Goal: Task Accomplishment & Management: Manage account settings

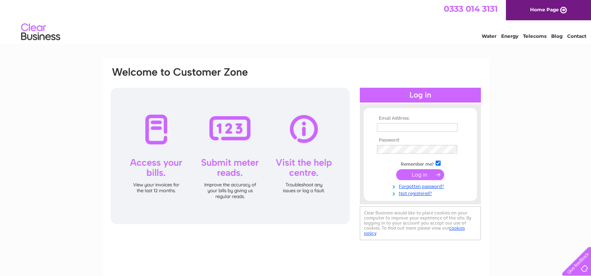
type input "jjroddan76@gmail.com"
click at [414, 175] on input "submit" at bounding box center [420, 174] width 48 height 11
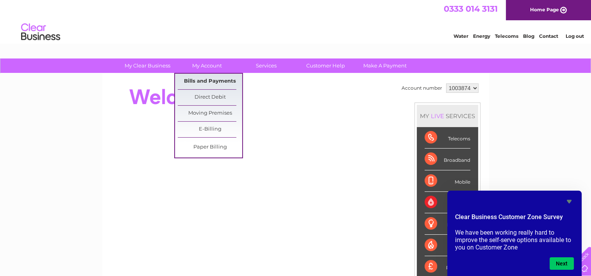
click at [212, 84] on link "Bills and Payments" at bounding box center [210, 82] width 64 height 16
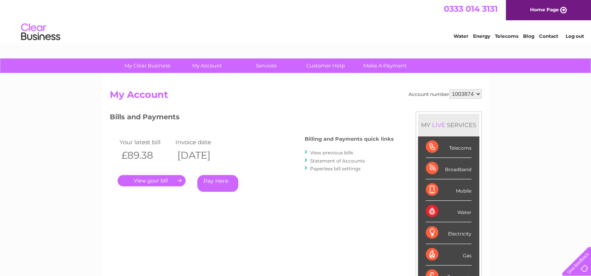
click at [155, 181] on link "." at bounding box center [152, 180] width 68 height 11
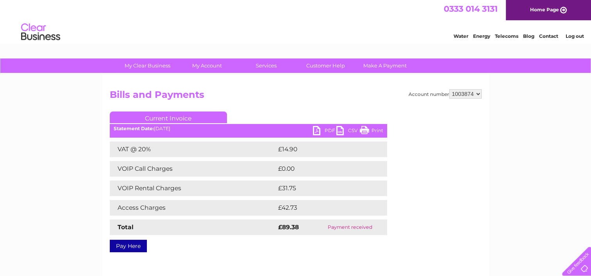
click at [321, 130] on link "PDF" at bounding box center [324, 131] width 23 height 11
click at [478, 93] on select "1003874 1004296" at bounding box center [465, 93] width 32 height 9
select select "1004296"
click at [449, 89] on select "1003874 1004296" at bounding box center [465, 93] width 32 height 9
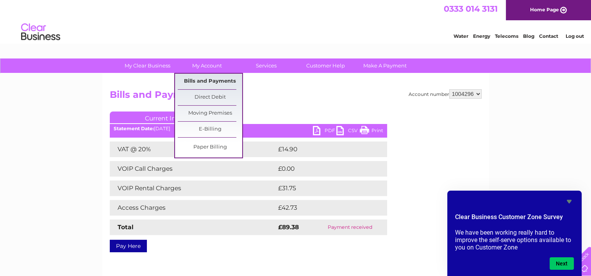
click at [197, 79] on link "Bills and Payments" at bounding box center [210, 82] width 64 height 16
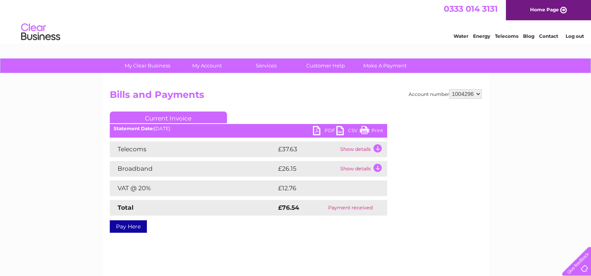
click at [319, 132] on link "PDF" at bounding box center [324, 131] width 23 height 11
click at [578, 36] on link "Log out" at bounding box center [574, 36] width 18 height 6
